Goal: Task Accomplishment & Management: Manage account settings

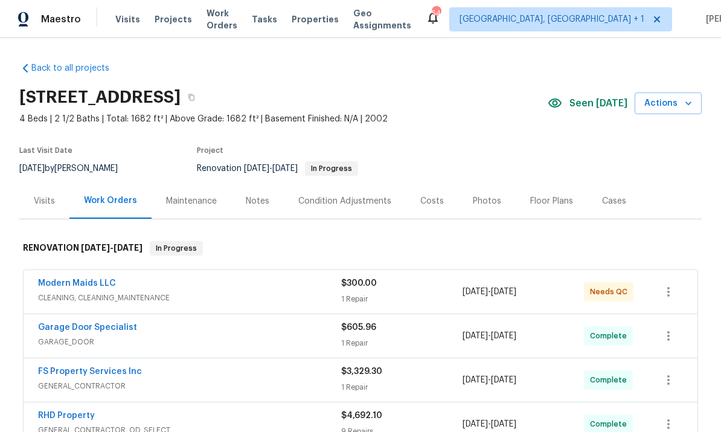
click at [92, 287] on link "Modern Maids LLC" at bounding box center [77, 283] width 78 height 8
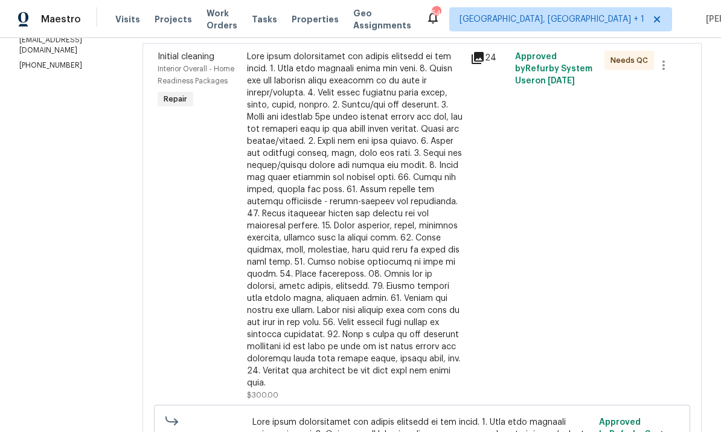
scroll to position [150, 0]
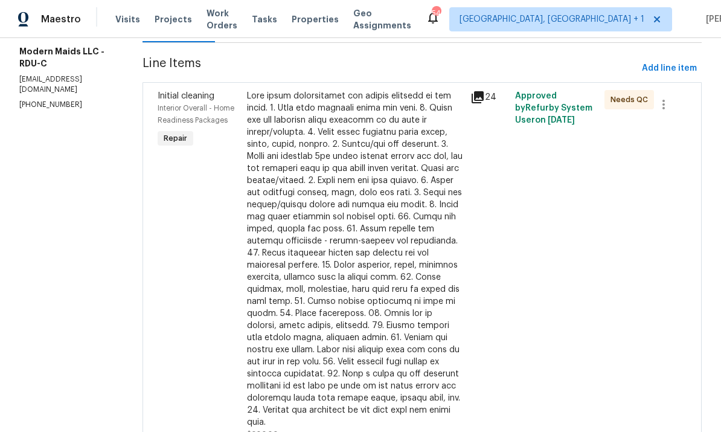
click at [381, 295] on div at bounding box center [355, 259] width 216 height 338
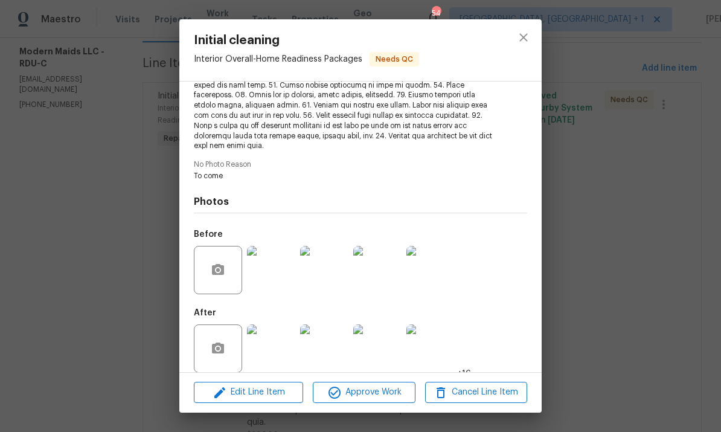
scroll to position [242, 0]
click at [273, 340] on img at bounding box center [271, 350] width 48 height 48
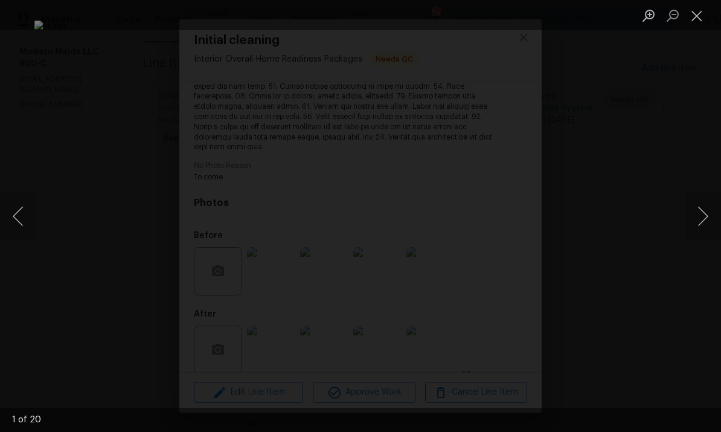
click at [706, 229] on button "Next image" at bounding box center [703, 216] width 36 height 48
click at [701, 234] on button "Next image" at bounding box center [703, 216] width 36 height 48
click at [701, 231] on button "Next image" at bounding box center [703, 216] width 36 height 48
click at [707, 223] on button "Next image" at bounding box center [703, 216] width 36 height 48
click at [704, 227] on button "Next image" at bounding box center [703, 216] width 36 height 48
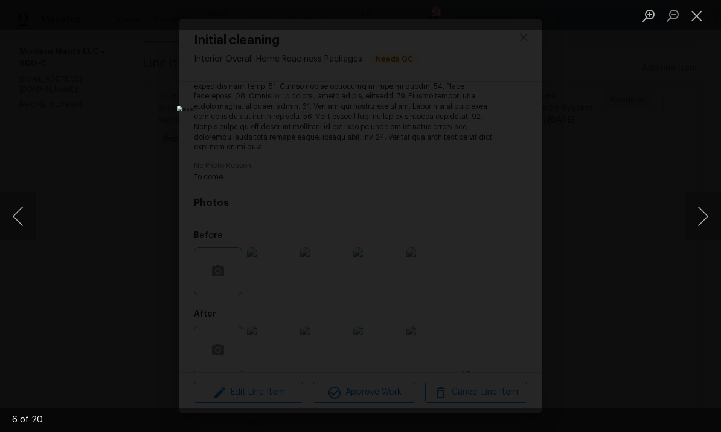
click at [704, 234] on button "Next image" at bounding box center [703, 216] width 36 height 48
click at [701, 233] on button "Next image" at bounding box center [703, 216] width 36 height 48
click at [707, 222] on button "Next image" at bounding box center [703, 216] width 36 height 48
click at [699, 226] on button "Next image" at bounding box center [703, 216] width 36 height 48
click at [705, 230] on button "Next image" at bounding box center [703, 216] width 36 height 48
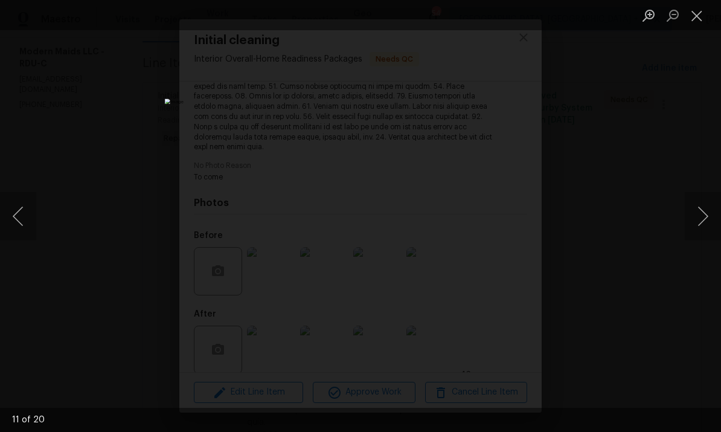
click at [713, 220] on button "Next image" at bounding box center [703, 216] width 36 height 48
click at [707, 228] on button "Next image" at bounding box center [703, 216] width 36 height 48
click at [715, 219] on button "Next image" at bounding box center [703, 216] width 36 height 48
click at [716, 222] on button "Next image" at bounding box center [703, 216] width 36 height 48
click at [711, 229] on button "Next image" at bounding box center [703, 216] width 36 height 48
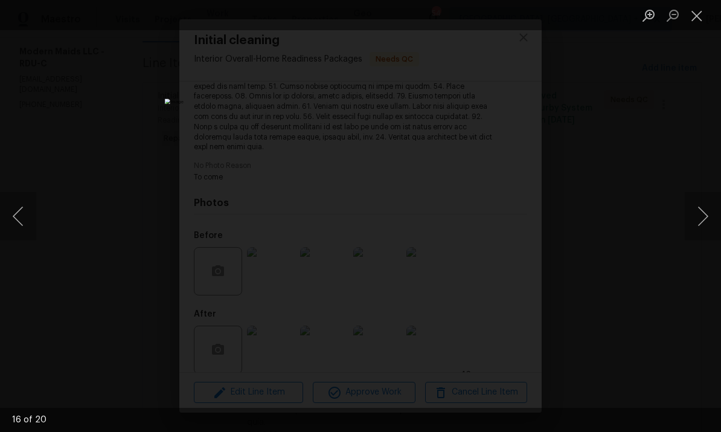
click at [716, 226] on button "Next image" at bounding box center [703, 216] width 36 height 48
click at [717, 227] on button "Next image" at bounding box center [703, 216] width 36 height 48
click at [720, 222] on button "Next image" at bounding box center [703, 216] width 36 height 48
click at [707, 232] on button "Next image" at bounding box center [703, 216] width 36 height 48
click at [716, 226] on button "Next image" at bounding box center [703, 216] width 36 height 48
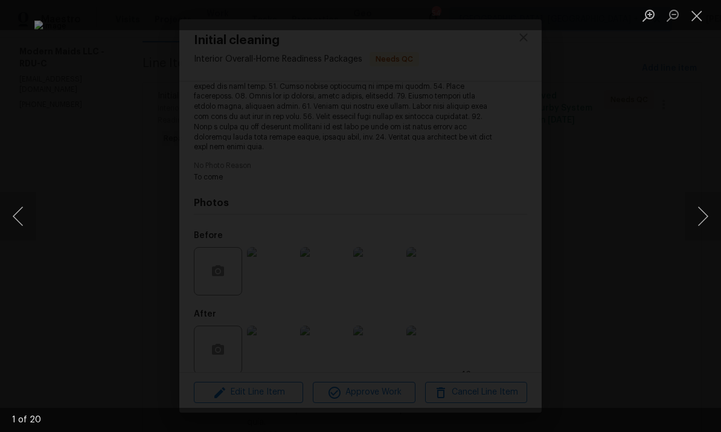
click at [716, 226] on button "Next image" at bounding box center [703, 216] width 36 height 48
click at [705, 270] on div "Lightbox" at bounding box center [360, 216] width 721 height 432
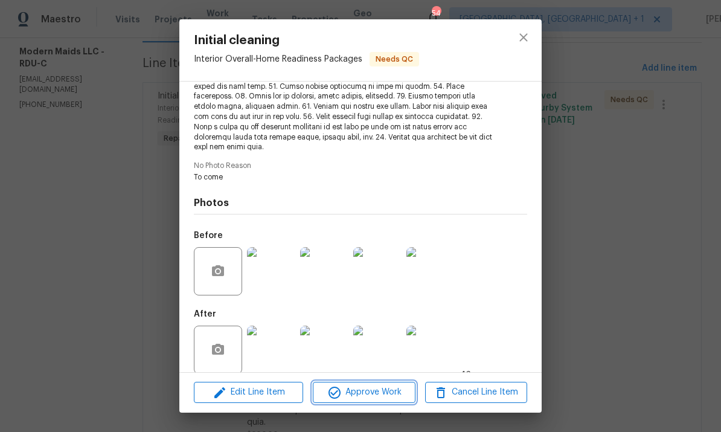
click at [381, 397] on span "Approve Work" at bounding box center [363, 392] width 95 height 15
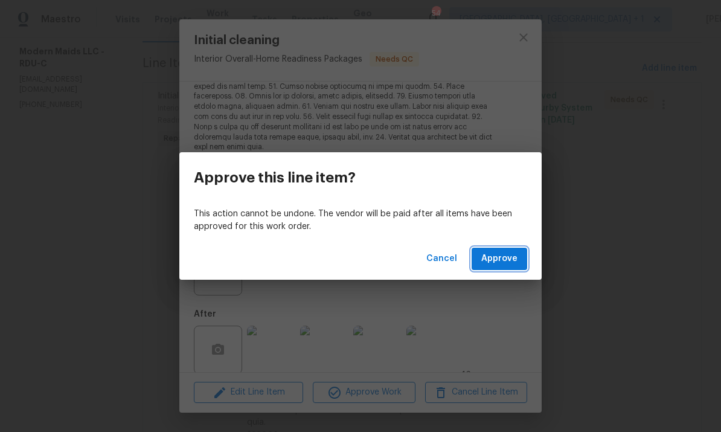
click at [504, 258] on span "Approve" at bounding box center [499, 258] width 36 height 15
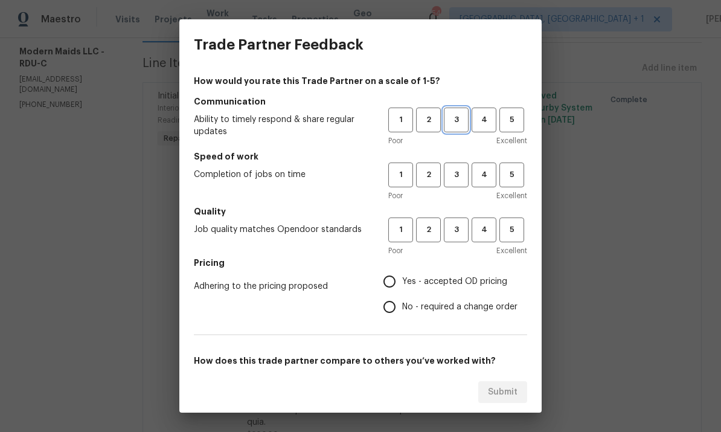
click at [463, 122] on span "3" at bounding box center [456, 120] width 22 height 14
click at [462, 178] on span "3" at bounding box center [456, 175] width 22 height 14
click at [485, 229] on span "4" at bounding box center [484, 230] width 22 height 14
click at [396, 290] on input "Yes - accepted OD pricing" at bounding box center [389, 281] width 25 height 25
radio input "true"
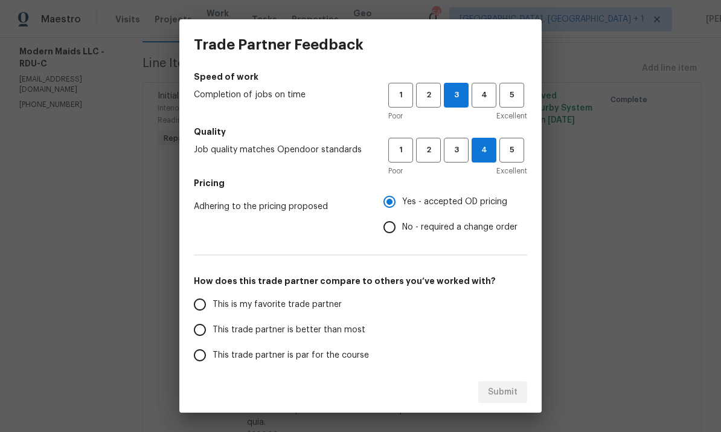
scroll to position [82, 0]
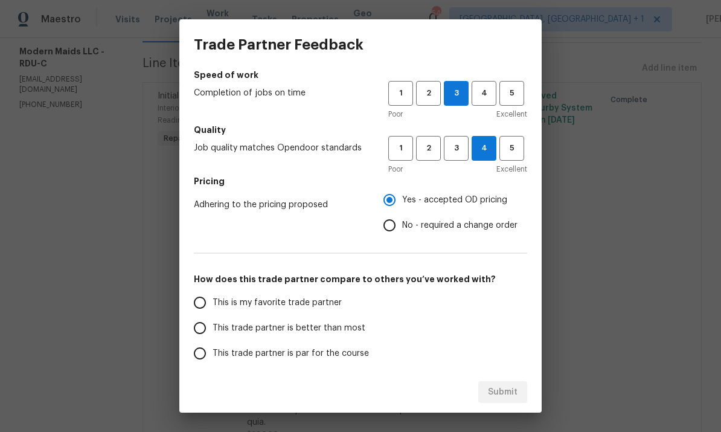
click at [204, 327] on input "This trade partner is better than most" at bounding box center [199, 327] width 25 height 25
click at [500, 386] on span "Submit" at bounding box center [503, 392] width 30 height 15
radio input "true"
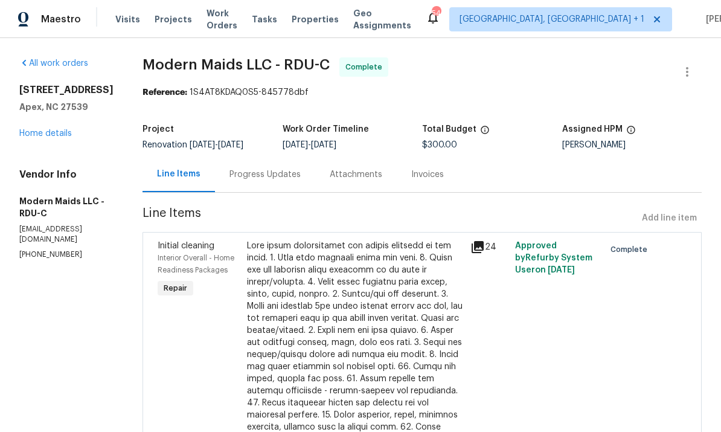
scroll to position [0, 0]
click at [35, 136] on link "Home details" at bounding box center [45, 133] width 53 height 8
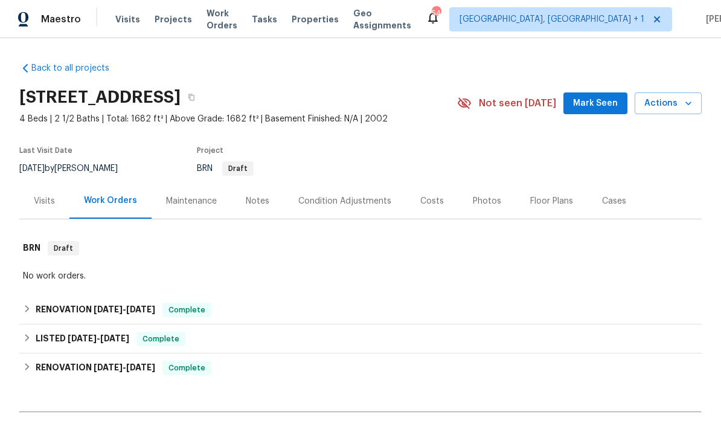
click at [257, 199] on div "Notes" at bounding box center [258, 201] width 24 height 12
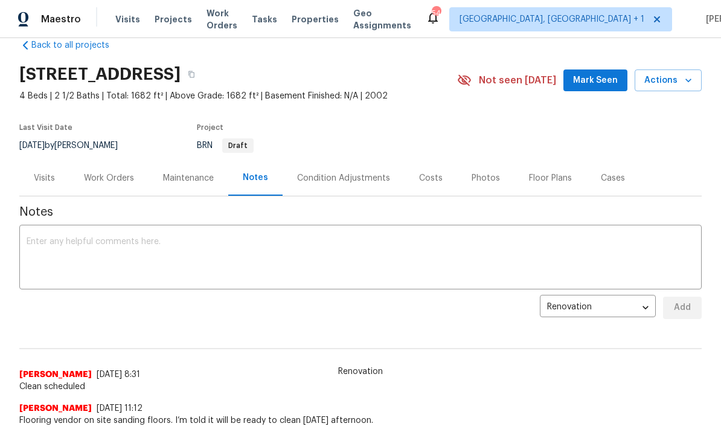
scroll to position [21, 0]
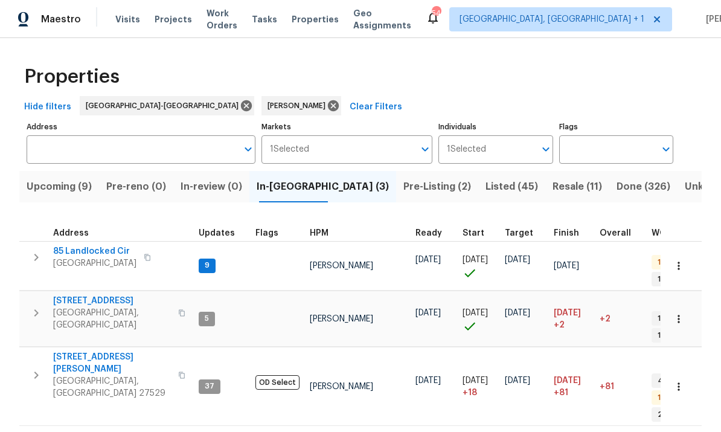
click at [403, 184] on span "Pre-Listing (2)" at bounding box center [437, 186] width 68 height 17
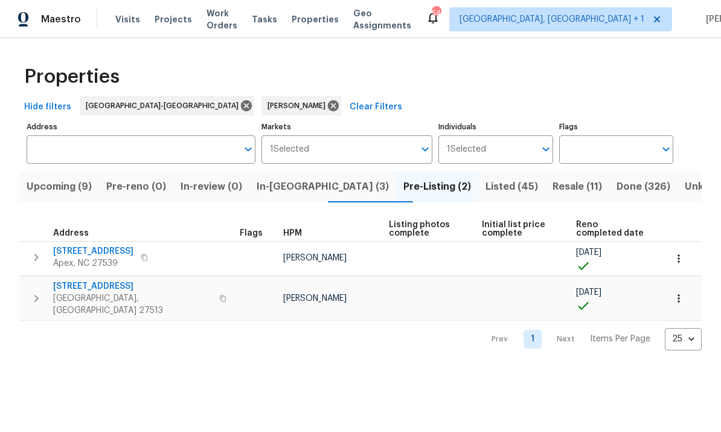
click at [553, 179] on span "Resale (11)" at bounding box center [578, 186] width 50 height 17
